Goal: Task Accomplishment & Management: Manage account settings

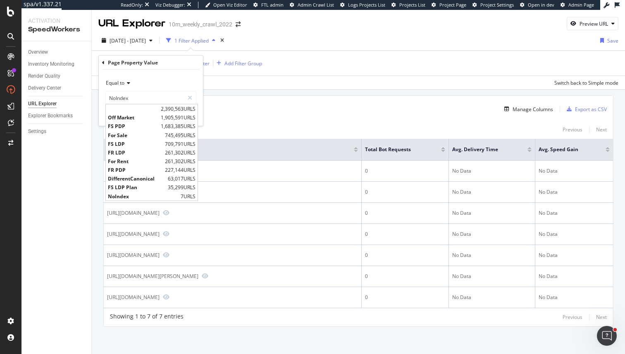
click at [267, 133] on div "Showing 1 to 7 of 7 entries Previous Next" at bounding box center [358, 130] width 509 height 10
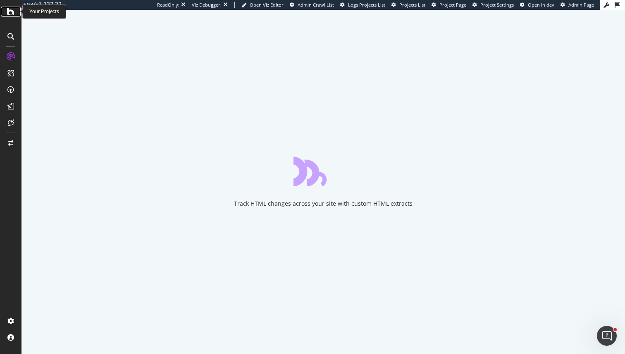
click at [12, 15] on icon at bounding box center [10, 12] width 7 height 10
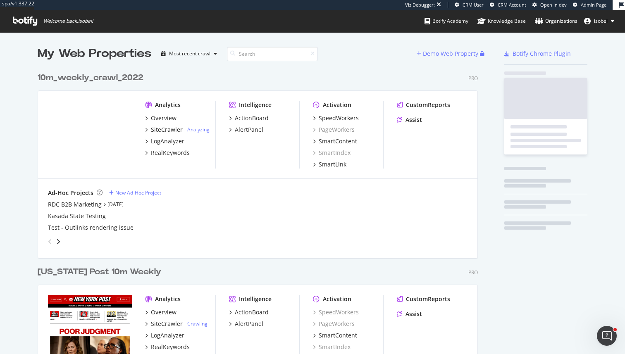
scroll to position [2453, 447]
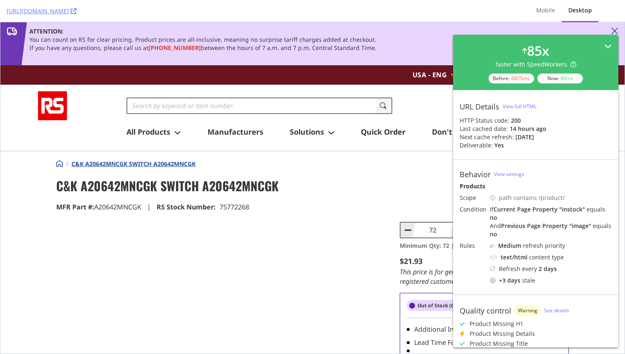
click at [611, 40] on div "85 x faster with SpeedWorkers Before: 6875 ms Now: 80 ms" at bounding box center [535, 62] width 165 height 55
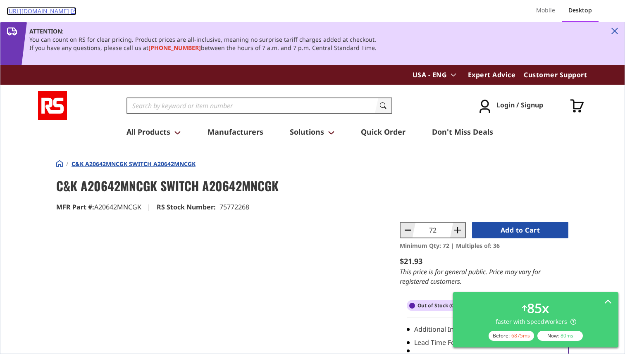
click at [76, 10] on icon at bounding box center [74, 11] width 6 height 6
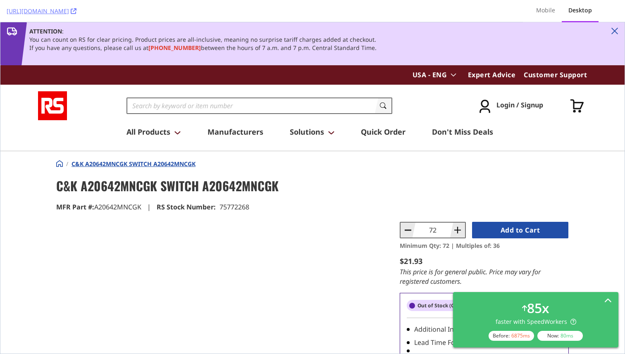
click at [550, 307] on div "85 x faster with SpeedWorkers Before: 6875 ms Now: 80 ms" at bounding box center [536, 320] width 152 height 42
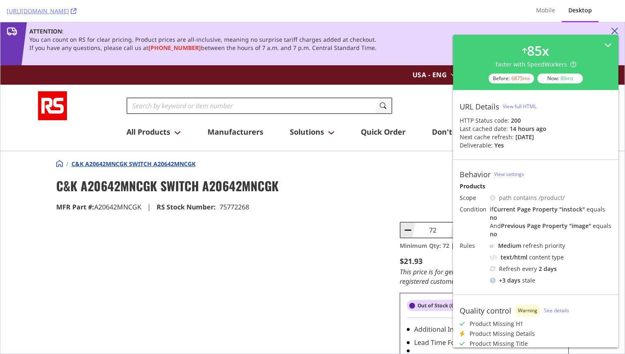
click at [549, 224] on div "And Previous Page Property " image " equals no" at bounding box center [551, 230] width 122 height 17
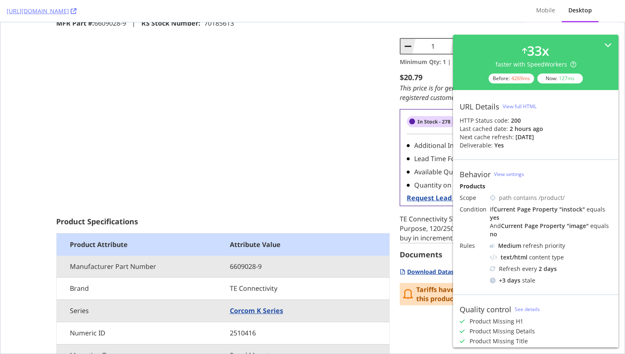
scroll to position [84, 0]
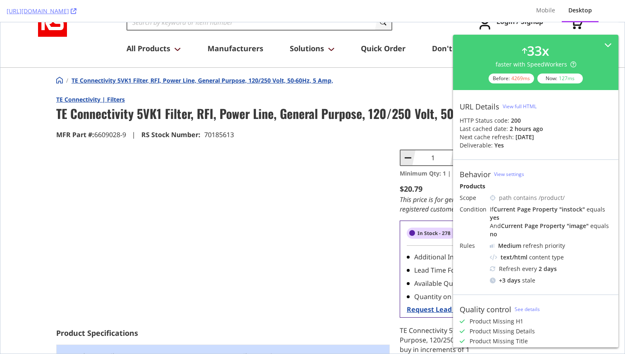
click at [276, 252] on div at bounding box center [223, 233] width 334 height 166
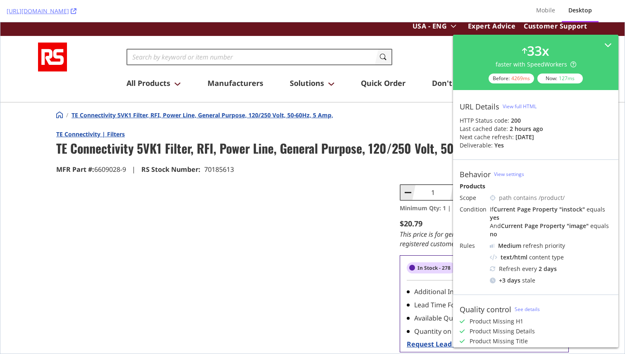
scroll to position [19, 0]
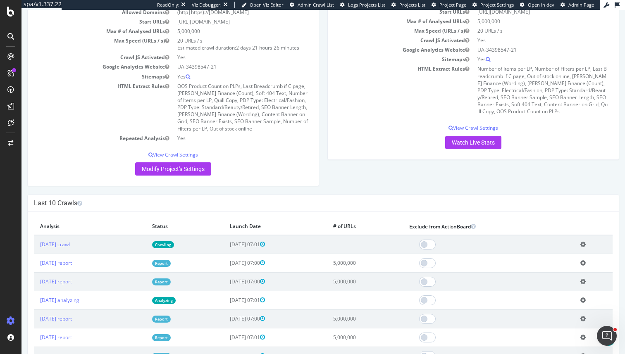
scroll to position [196, 0]
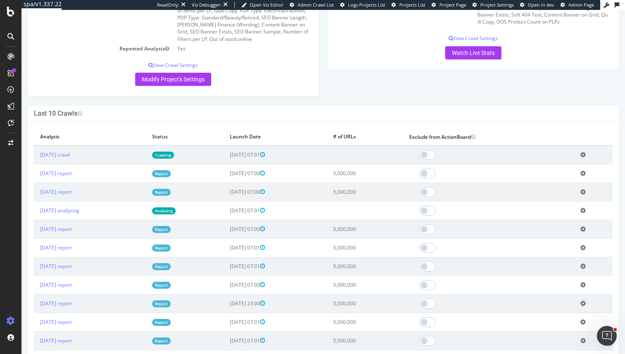
click at [282, 215] on td "[DATE] 07:01" at bounding box center [275, 210] width 103 height 19
click at [282, 215] on td "2025-08-21 07:01" at bounding box center [275, 210] width 103 height 19
click at [272, 215] on td "2025-08-21 07:01" at bounding box center [275, 210] width 103 height 19
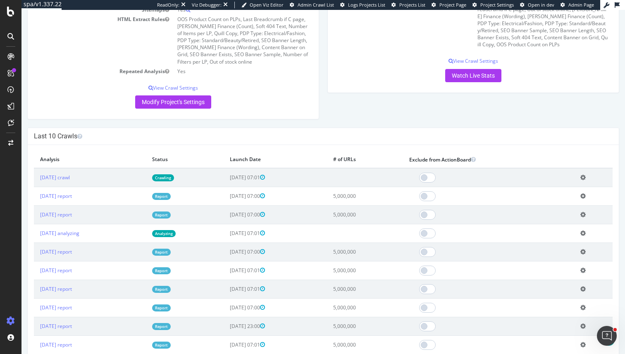
scroll to position [198, 0]
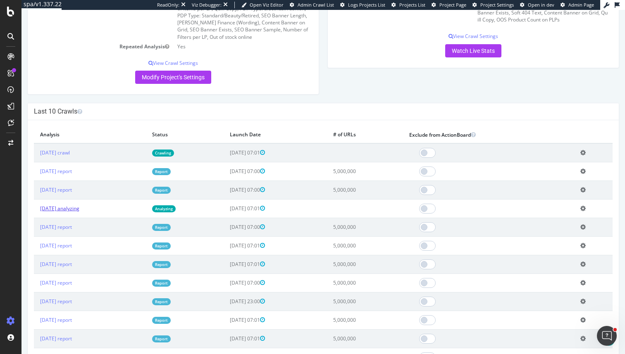
click at [77, 210] on link "2025 Aug. 21st analyzing" at bounding box center [59, 208] width 39 height 7
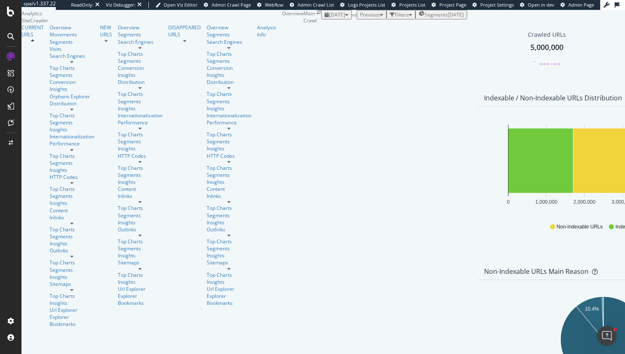
click at [329, 18] on span "[DATE]" at bounding box center [337, 14] width 16 height 7
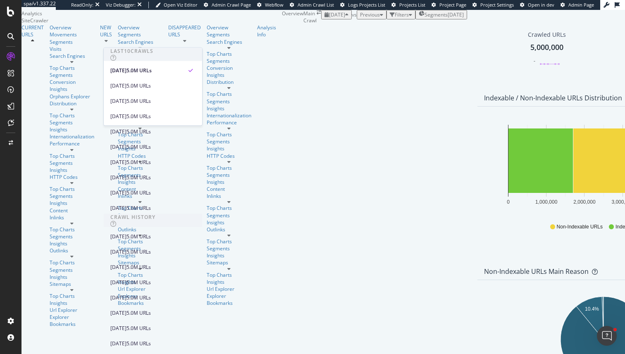
click at [477, 153] on div "Hold CMD (⌘) while clicking to filter the report. 0 1,000,000 2,000,000 3,000,0…" at bounding box center [603, 181] width 252 height 149
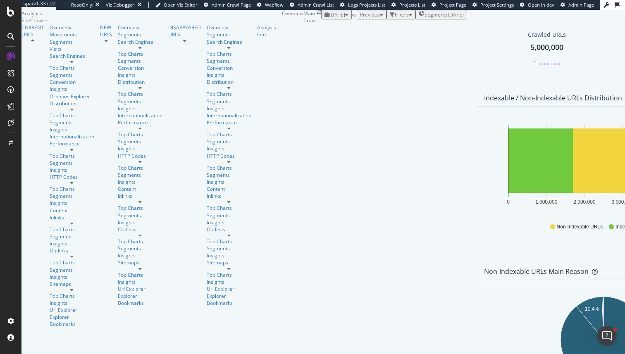
scroll to position [136, 0]
click at [50, 107] on div "Distribution" at bounding box center [72, 103] width 45 height 7
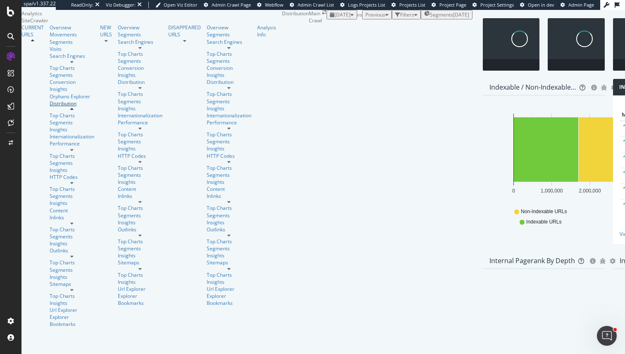
scroll to position [1192, 0]
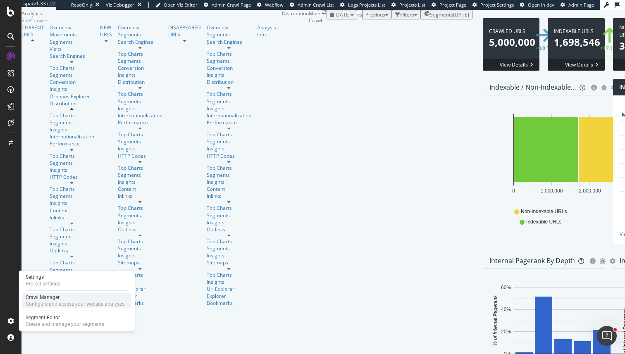
click at [47, 299] on div "Crawl Manager" at bounding box center [75, 297] width 99 height 7
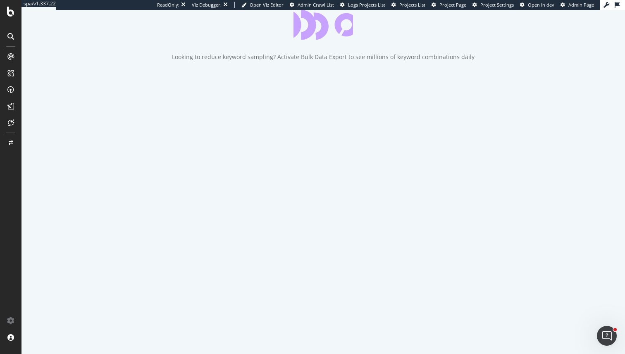
click at [412, 61] on div "Looking to reduce keyword sampling? Activate Bulk Data Export to see millions o…" at bounding box center [323, 35] width 604 height 51
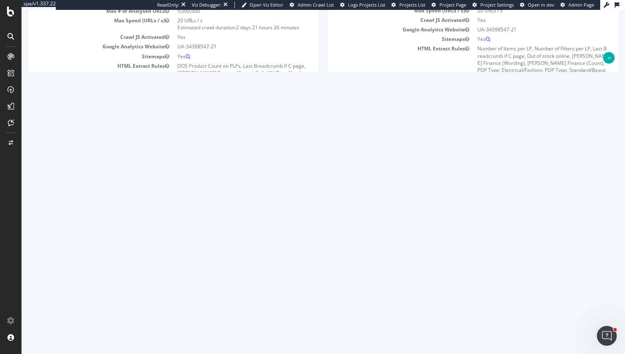
scroll to position [127, 0]
click at [590, 279] on td "Add name Delete analysis" at bounding box center [593, 279] width 38 height 19
click at [586, 279] on icon at bounding box center [582, 280] width 5 height 6
click at [557, 302] on link "Delete analysis" at bounding box center [553, 303] width 66 height 11
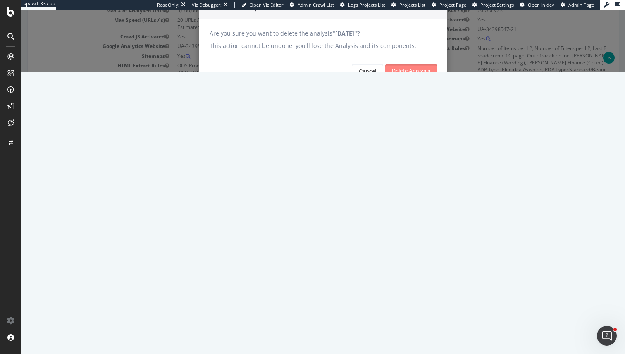
click at [420, 78] on input "Delete Analysis" at bounding box center [411, 70] width 52 height 13
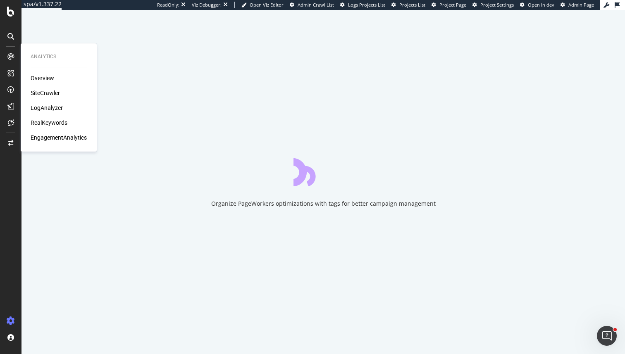
click at [42, 88] on div "Overview SiteCrawler LogAnalyzer RealKeywords EngagementAnalytics" at bounding box center [59, 108] width 56 height 68
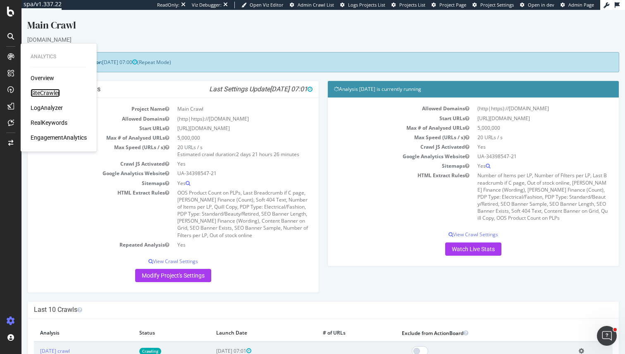
click at [44, 94] on div "SiteCrawler" at bounding box center [45, 93] width 29 height 8
